Goal: Transaction & Acquisition: Purchase product/service

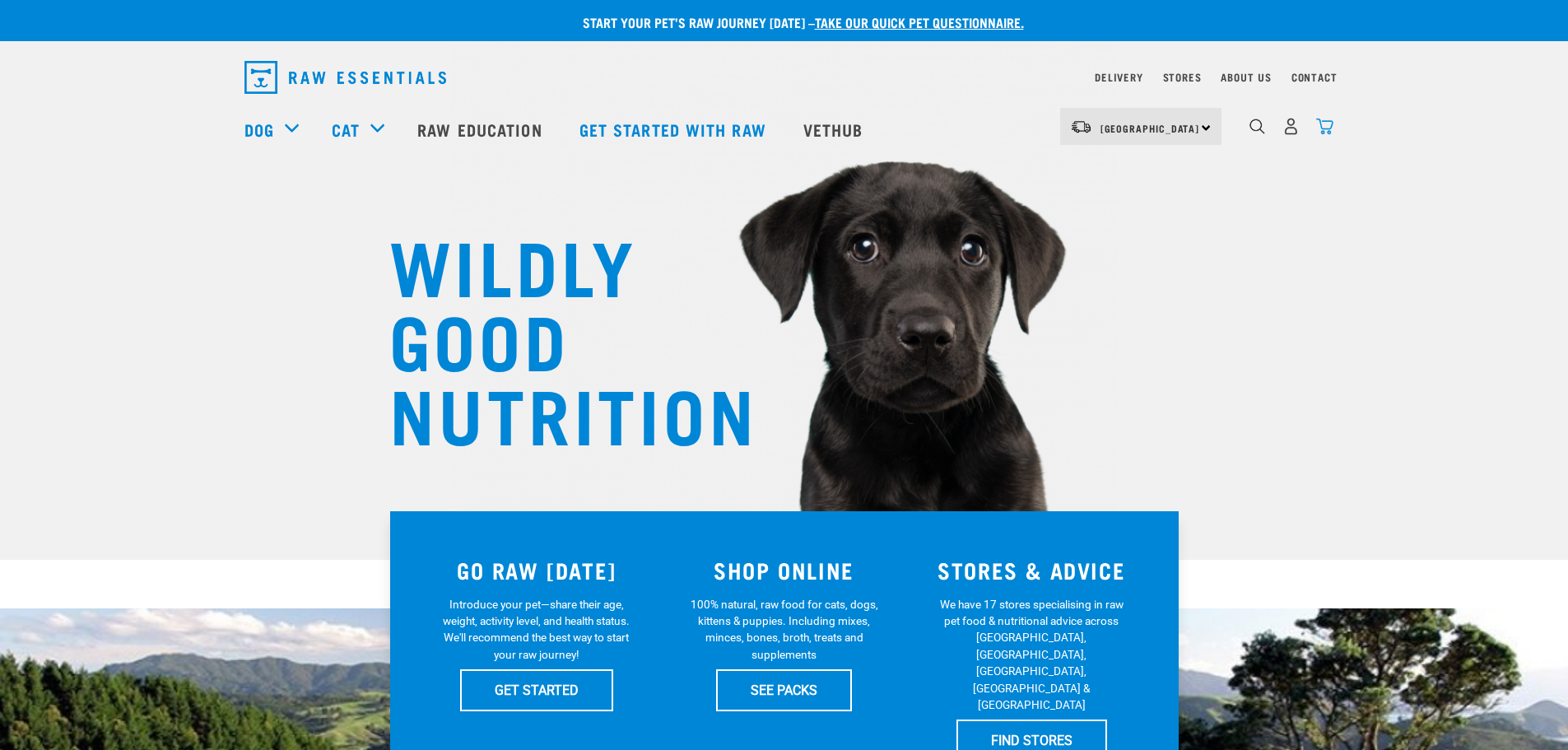
click at [1321, 134] on img "dropdown navigation" at bounding box center [1325, 127] width 18 height 18
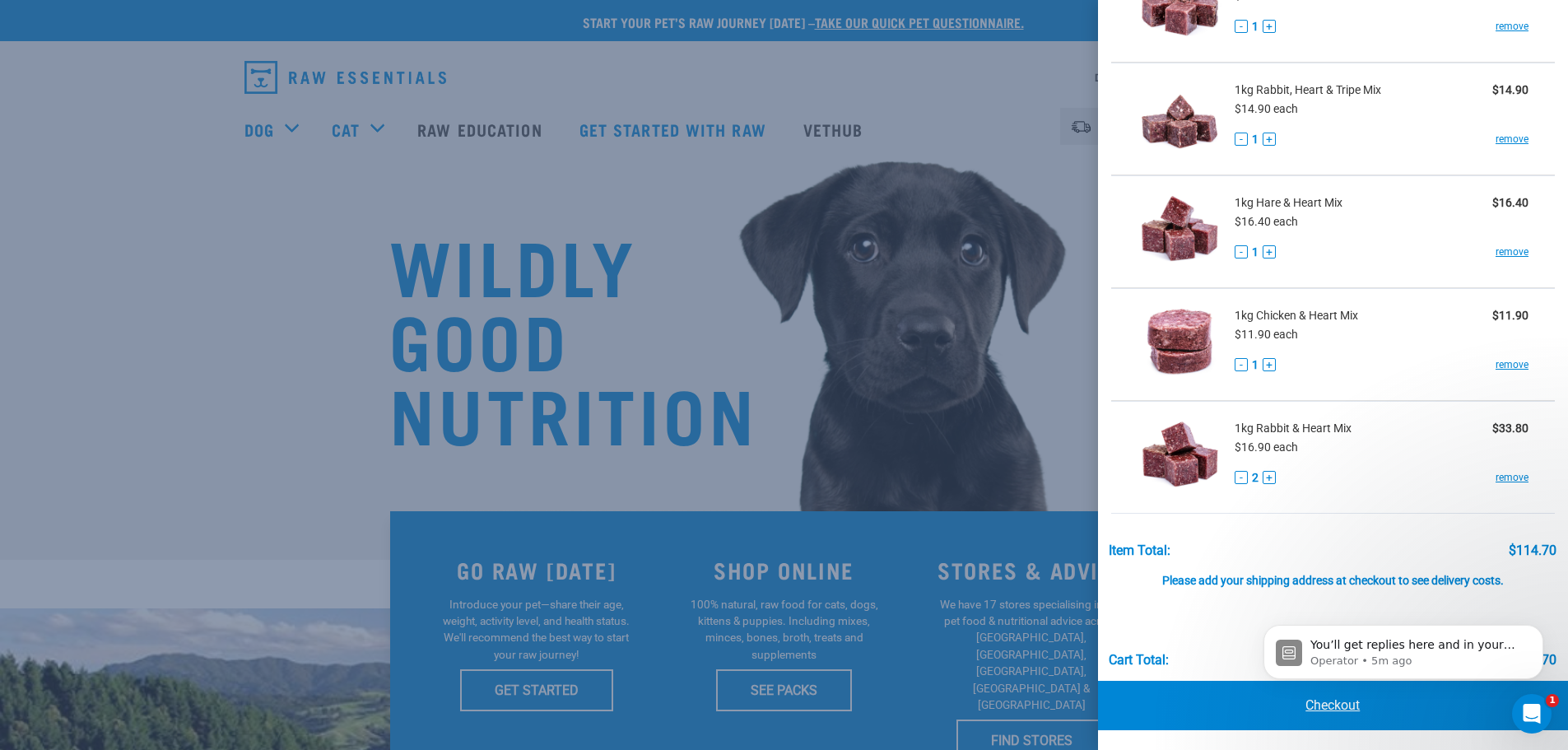
click at [1331, 705] on link "Checkout" at bounding box center [1333, 705] width 471 height 50
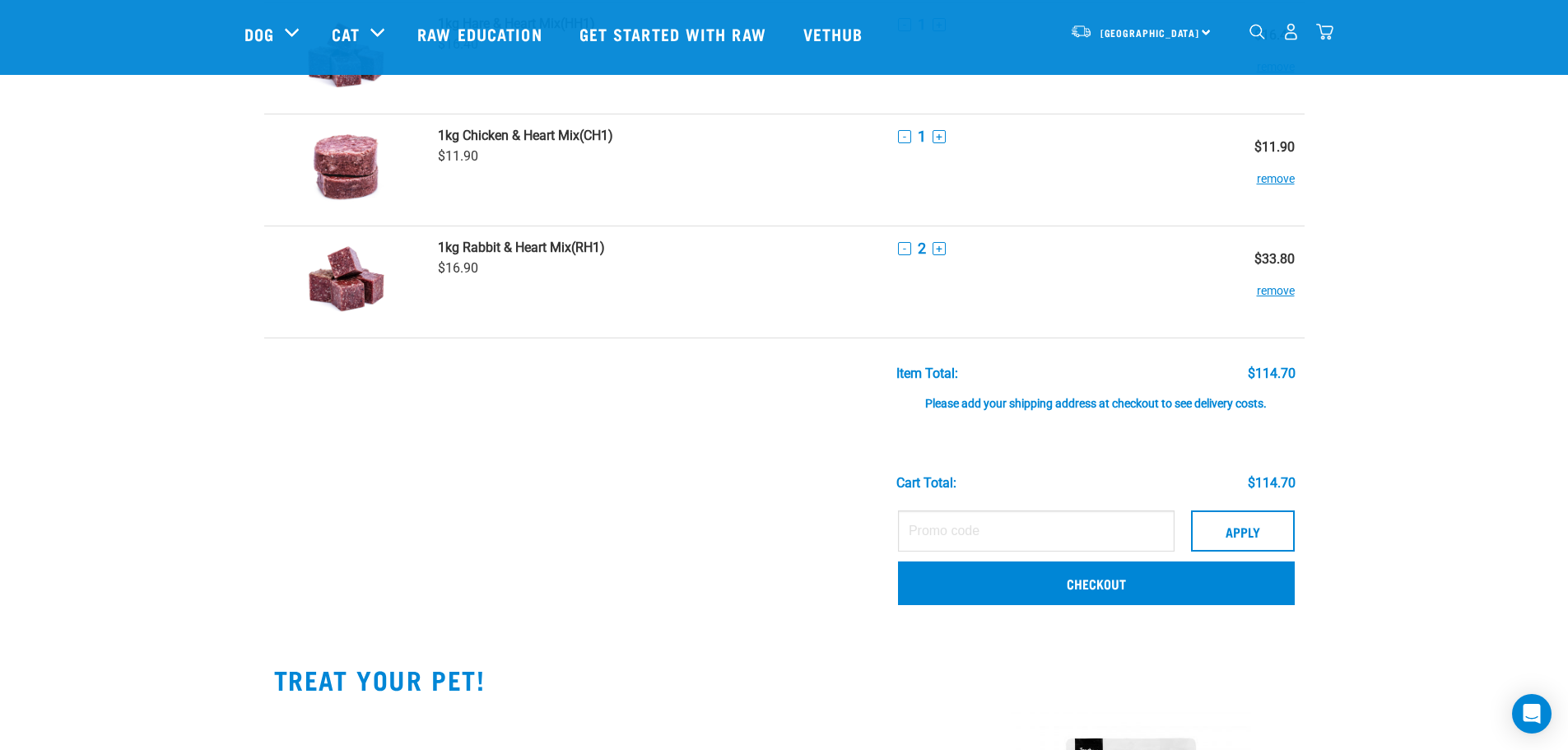
scroll to position [823, 0]
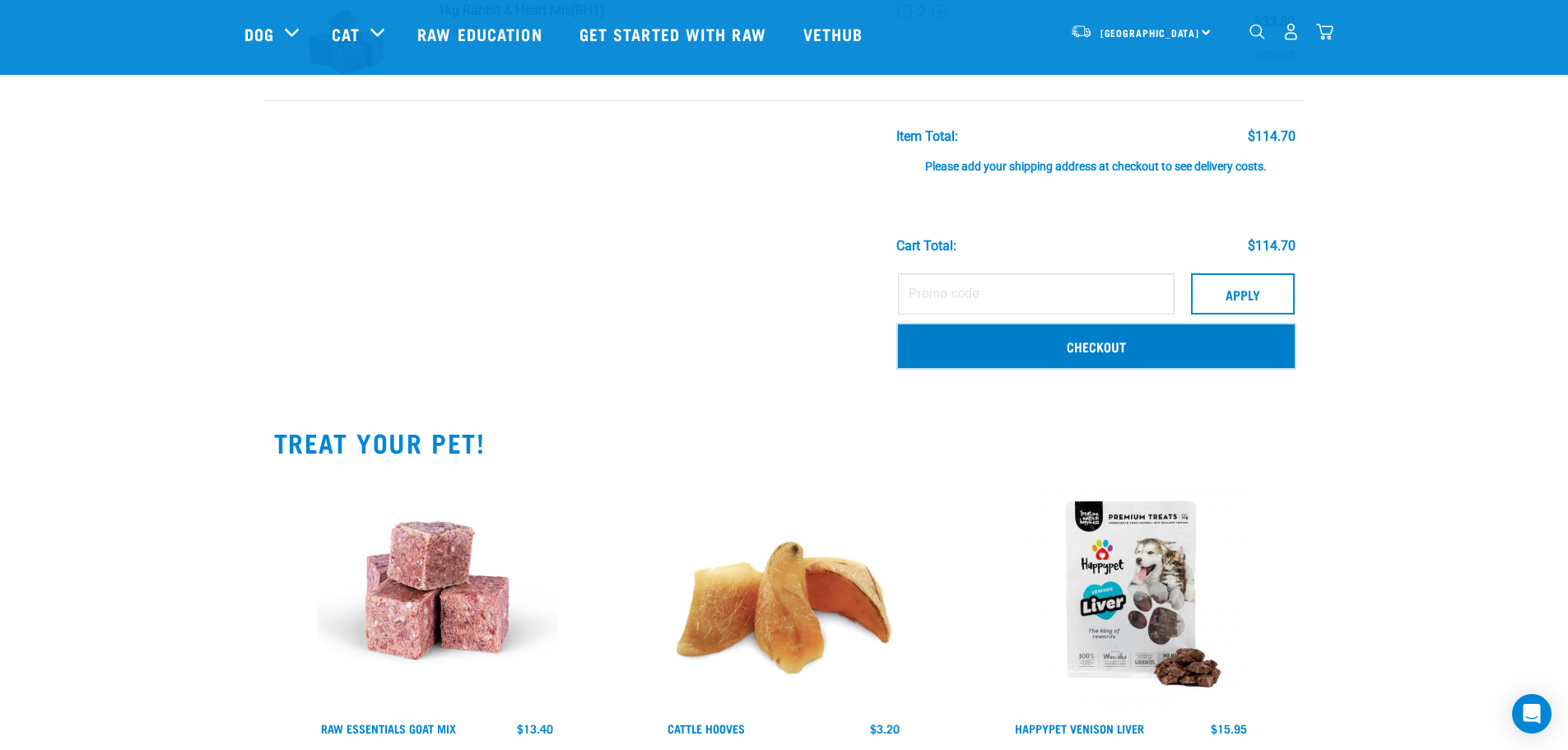
click at [1068, 340] on link "Checkout" at bounding box center [1096, 346] width 397 height 43
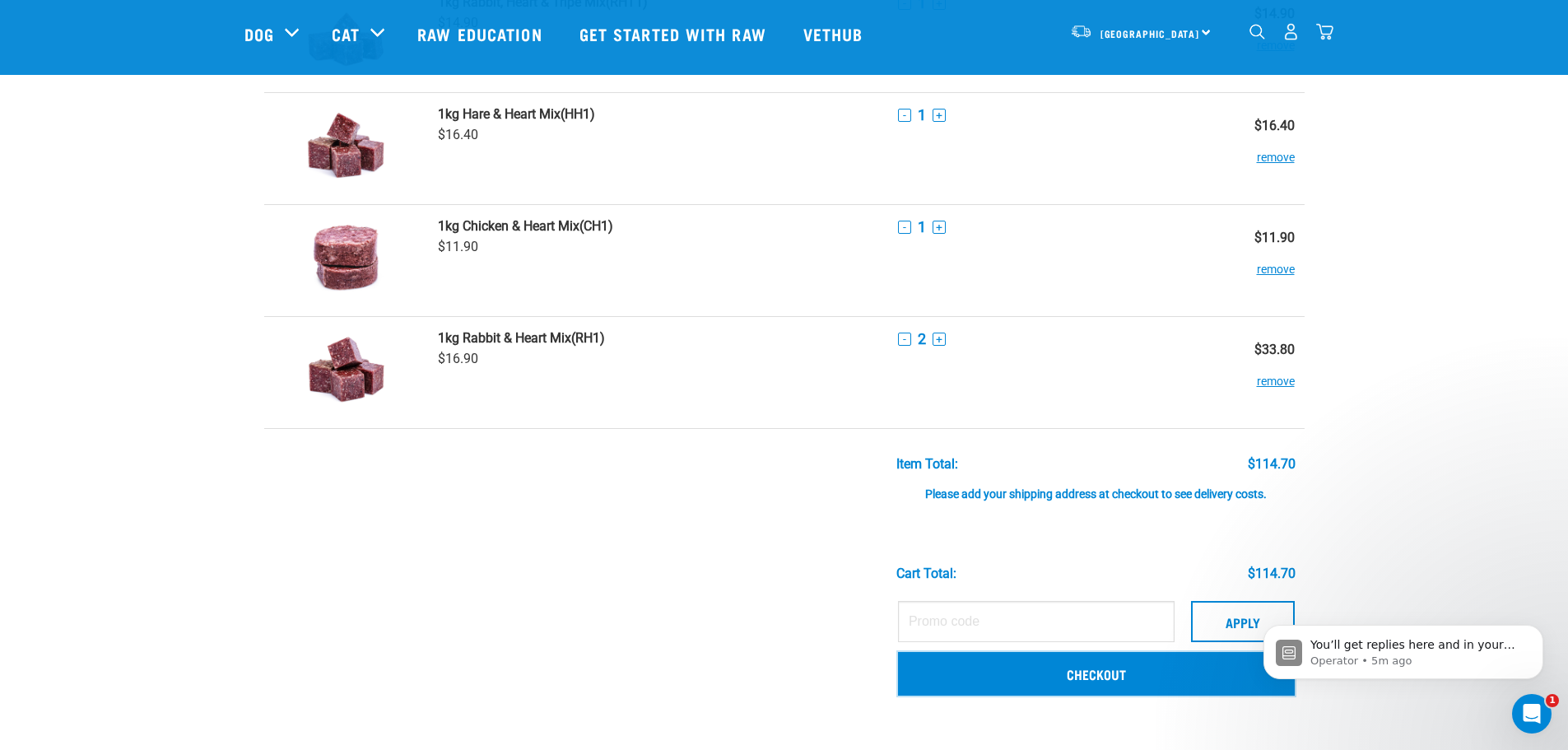
scroll to position [493, 0]
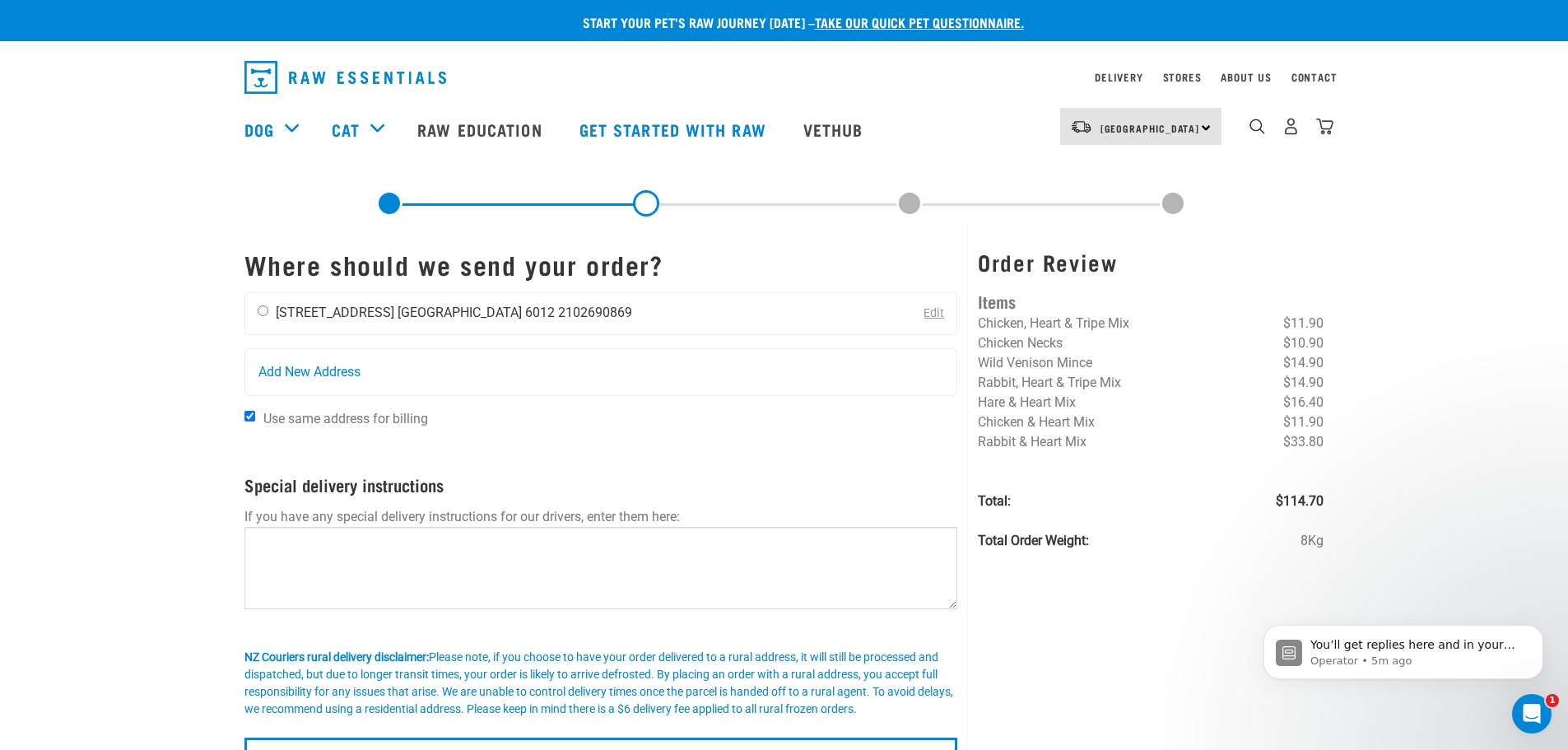
click at [266, 309] on input "radio" at bounding box center [262, 310] width 11 height 11
radio input "true"
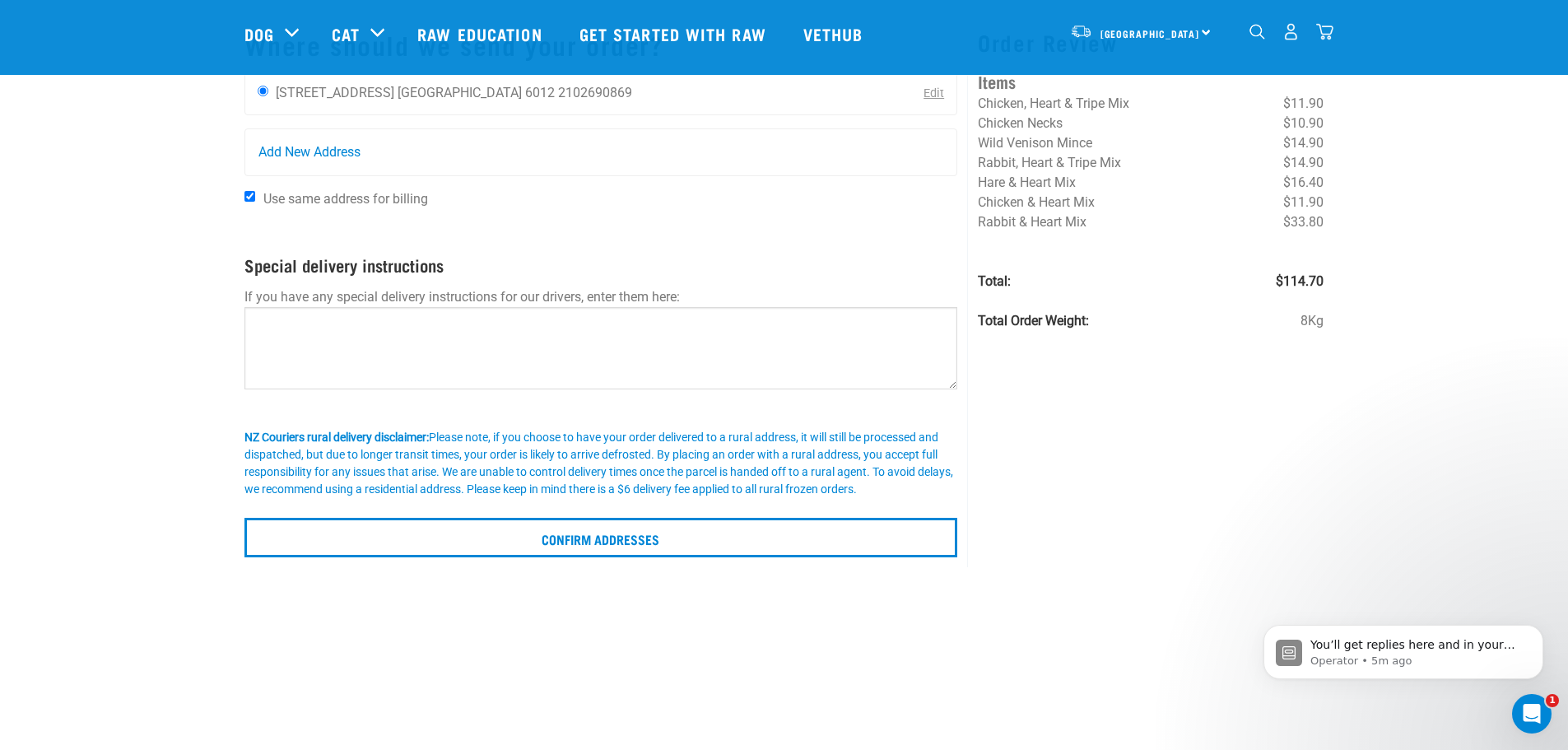
scroll to position [82, 0]
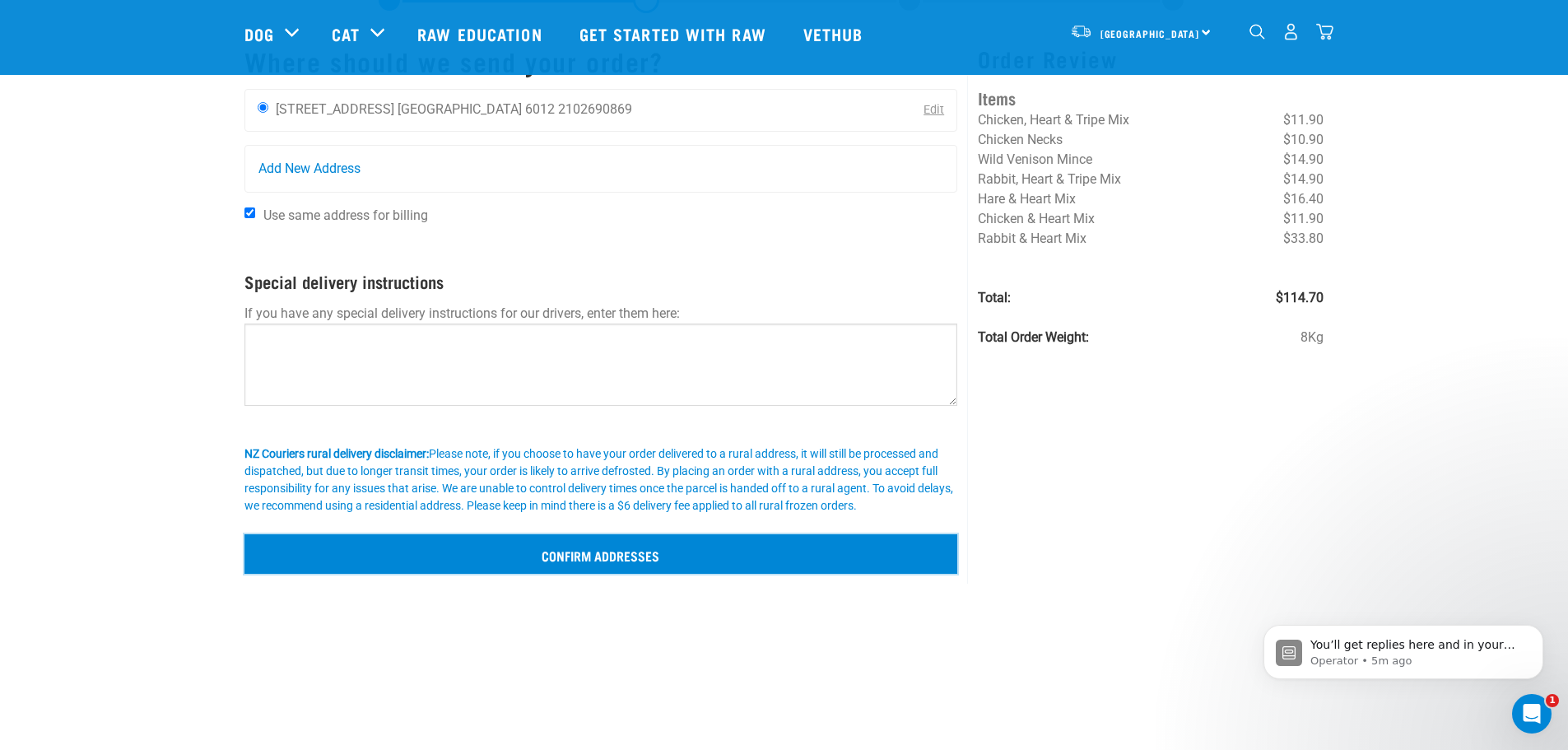
click at [639, 552] on input "Confirm addresses" at bounding box center [602, 554] width 714 height 40
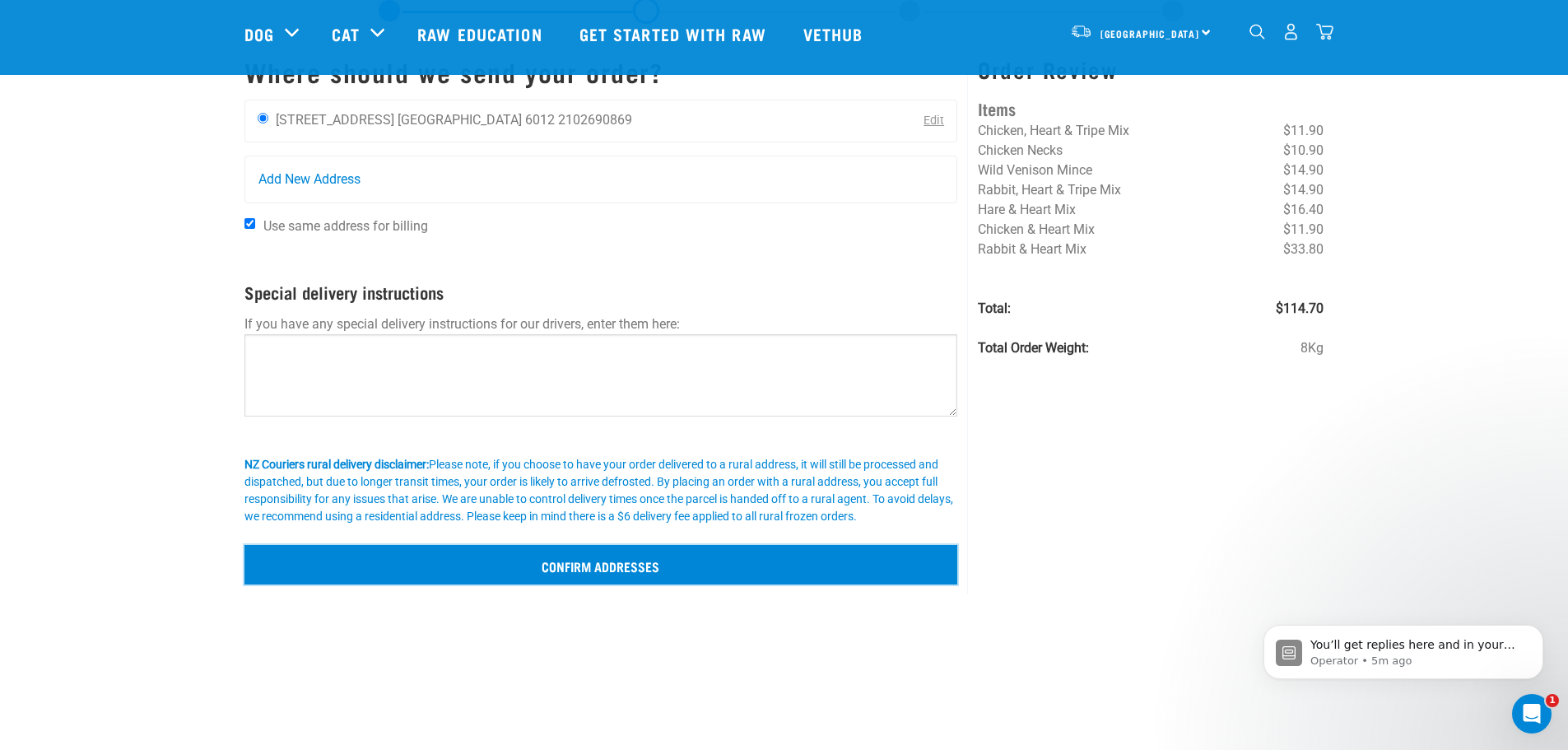
scroll to position [0, 0]
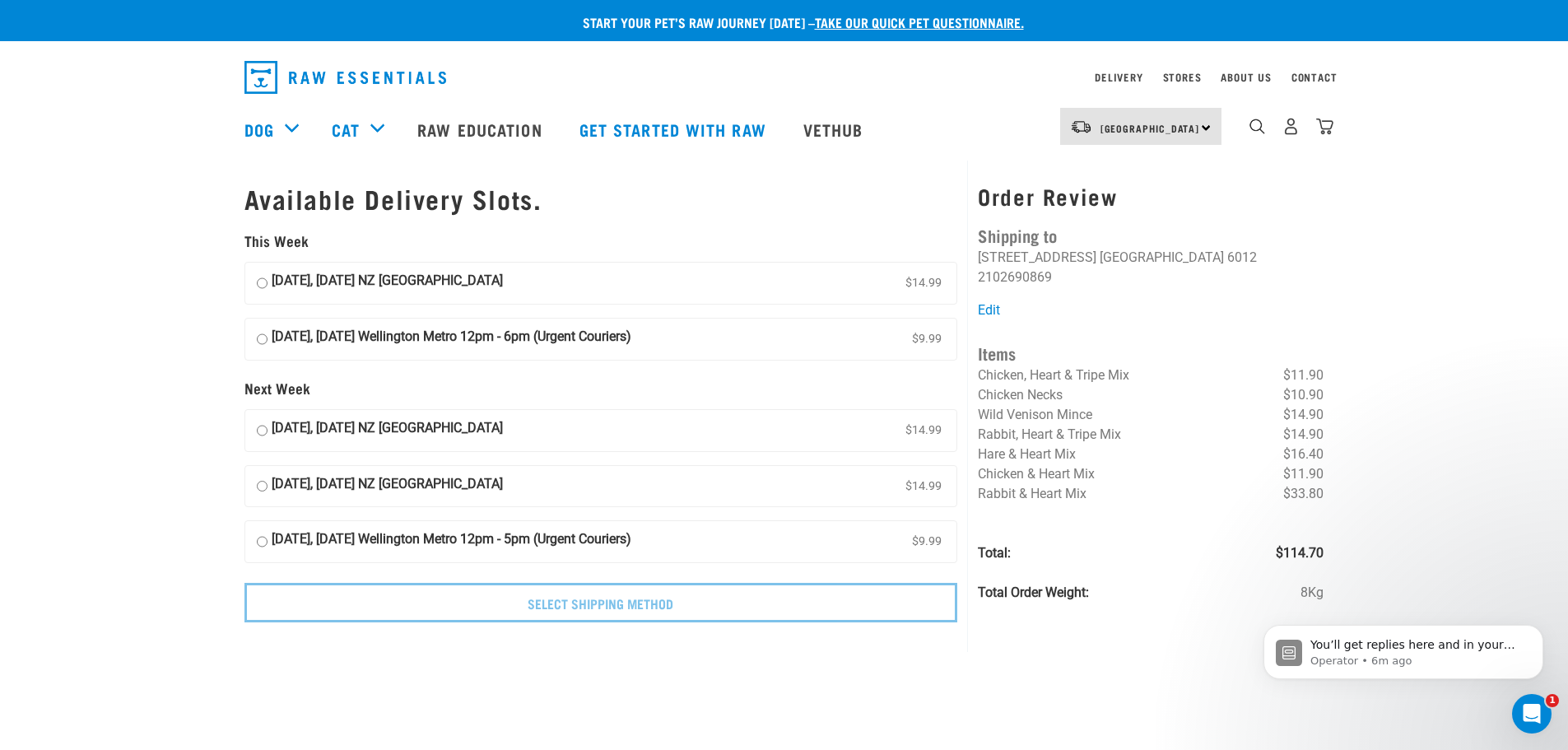
click at [264, 286] on input "15 August, Friday NZ Couriers North Island $14.99" at bounding box center [261, 283] width 11 height 24
radio input "true"
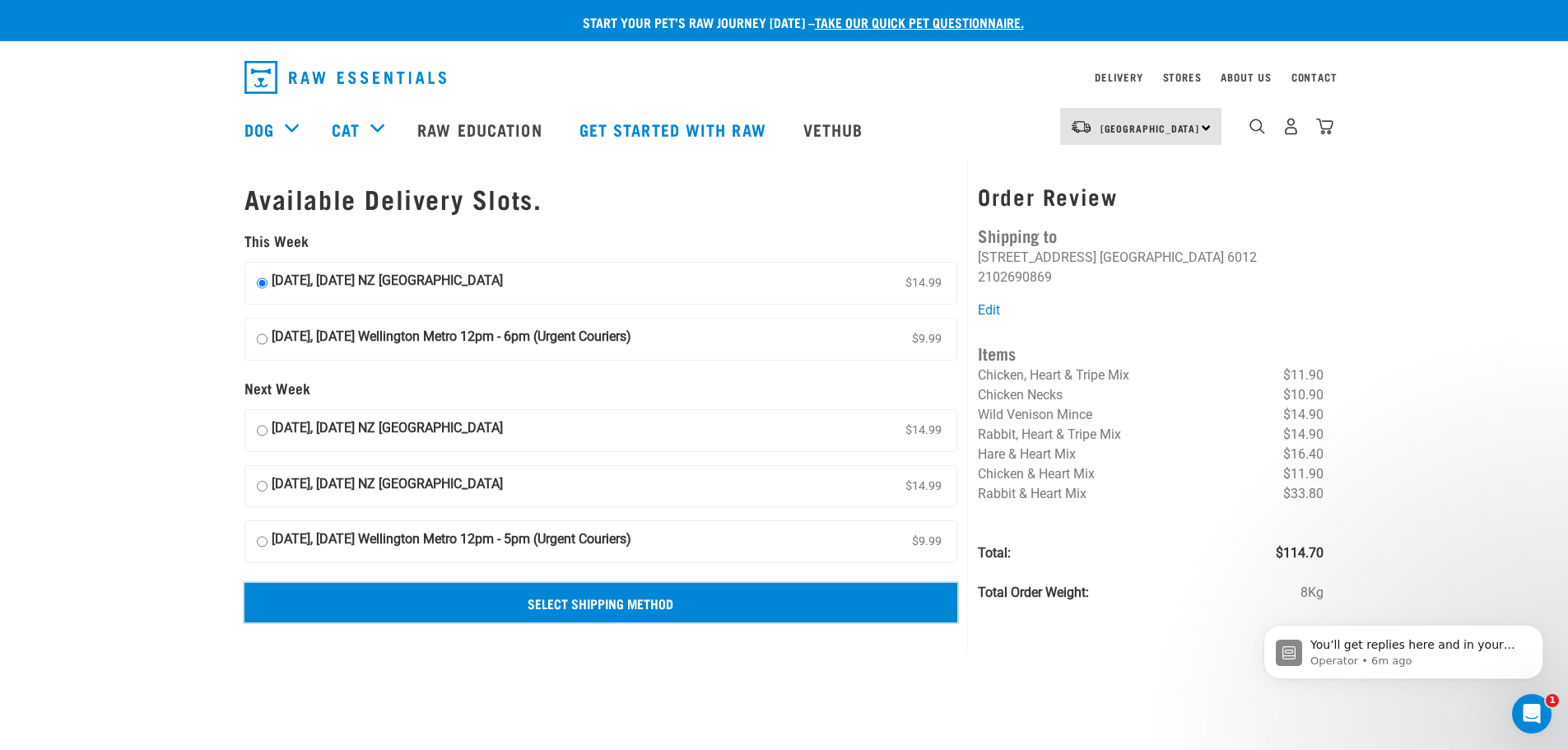
click at [664, 605] on input "Select Shipping Method" at bounding box center [602, 603] width 714 height 40
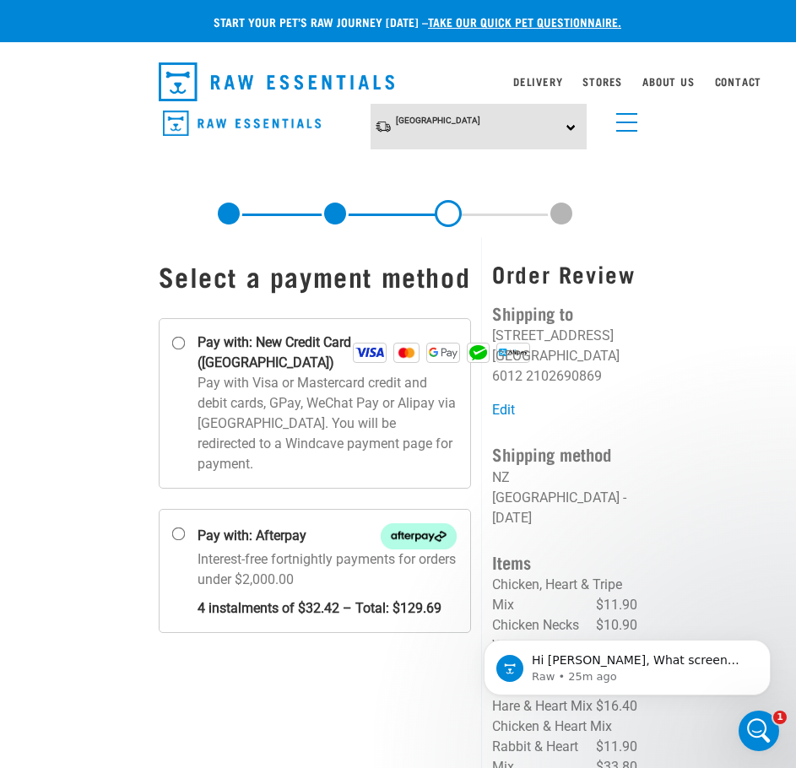
click at [622, 123] on link "menu" at bounding box center [623, 118] width 30 height 30
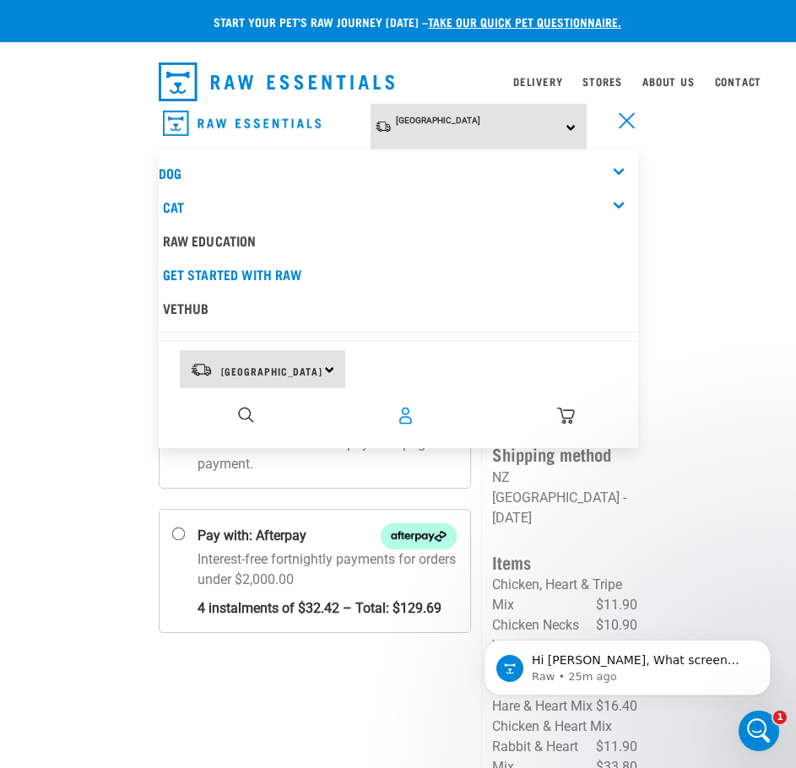
click at [399, 419] on img "dropdown navigation" at bounding box center [406, 416] width 18 height 18
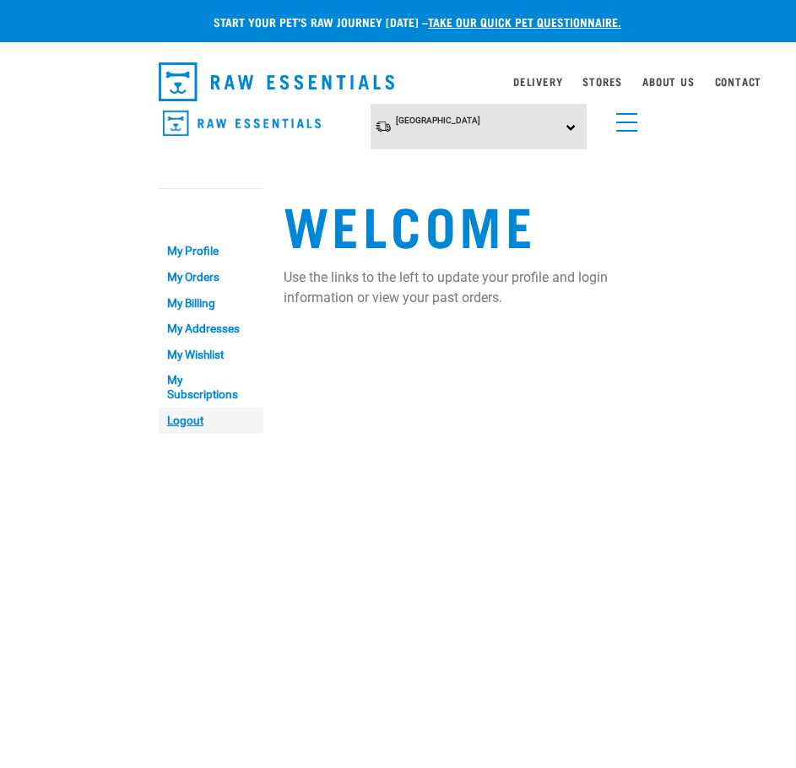
click at [182, 420] on link "Logout" at bounding box center [211, 421] width 105 height 26
